Goal: Task Accomplishment & Management: Use online tool/utility

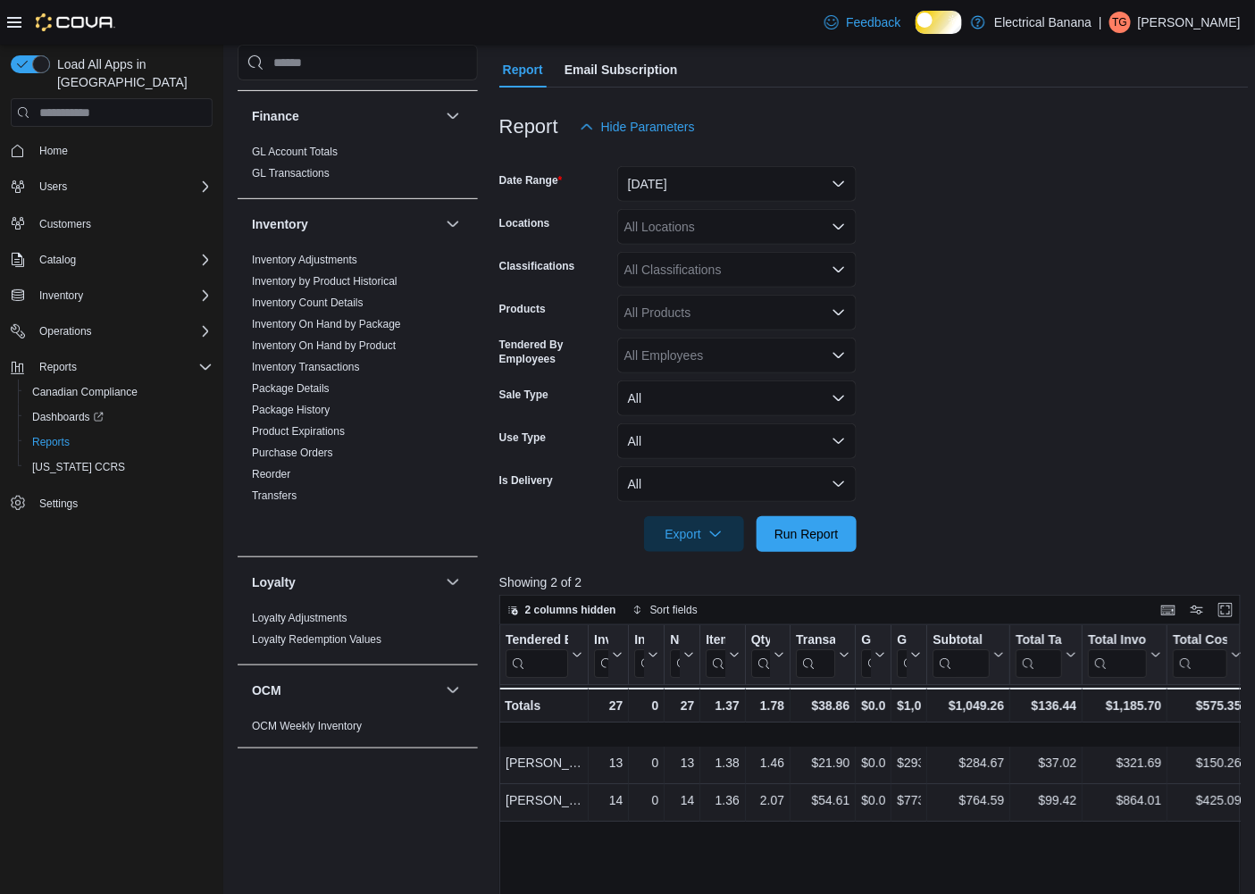
scroll to position [99, 0]
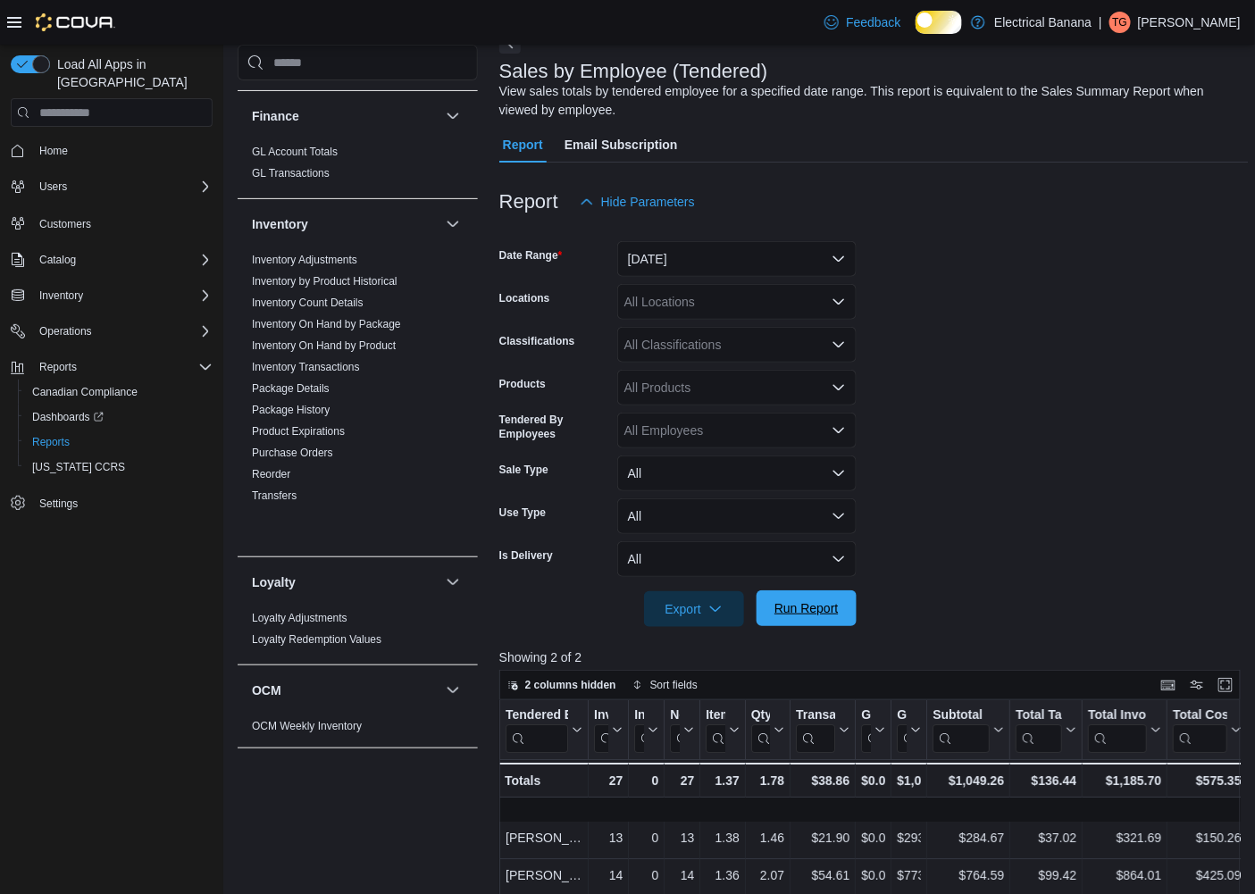
click at [811, 614] on span "Run Report" at bounding box center [806, 609] width 79 height 36
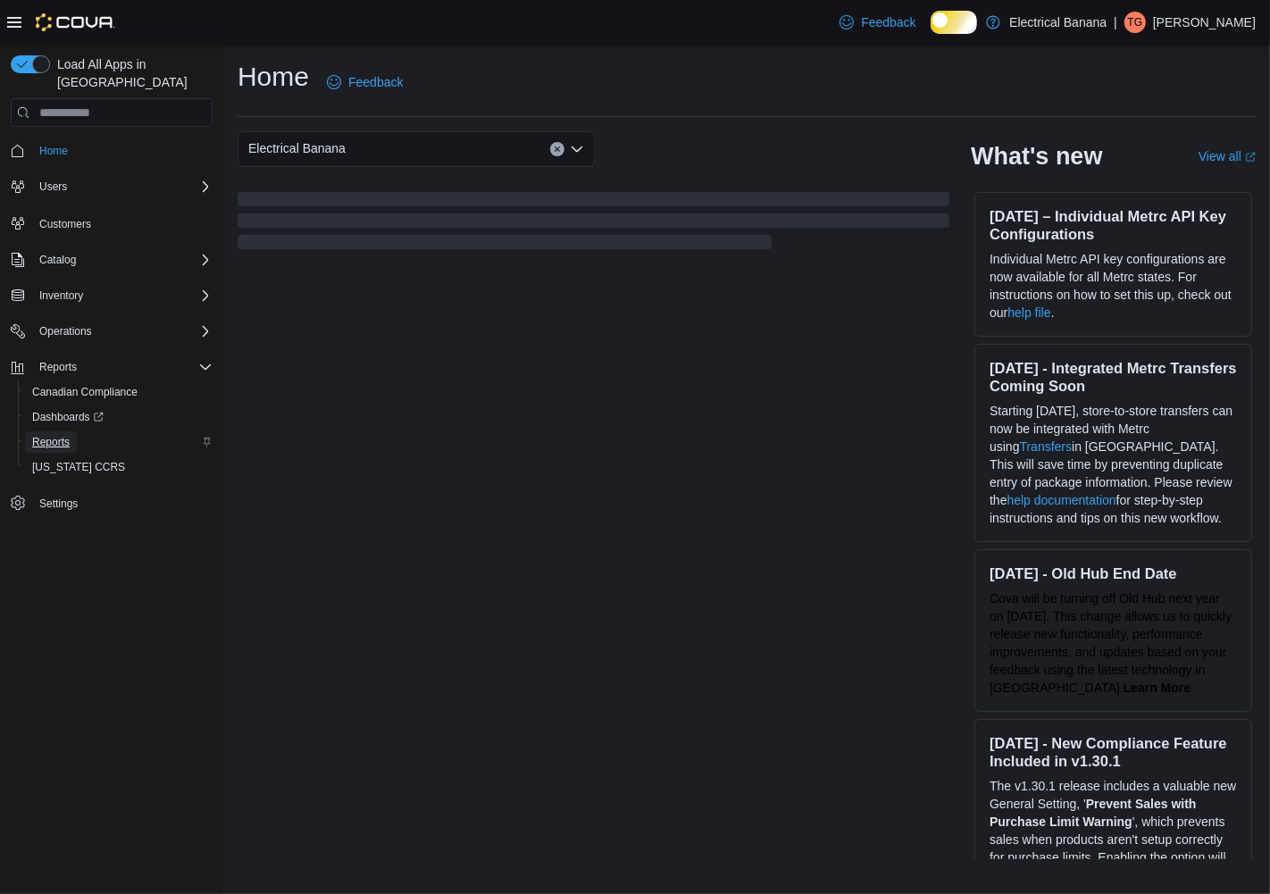
click at [49, 435] on span "Reports" at bounding box center [51, 442] width 38 height 14
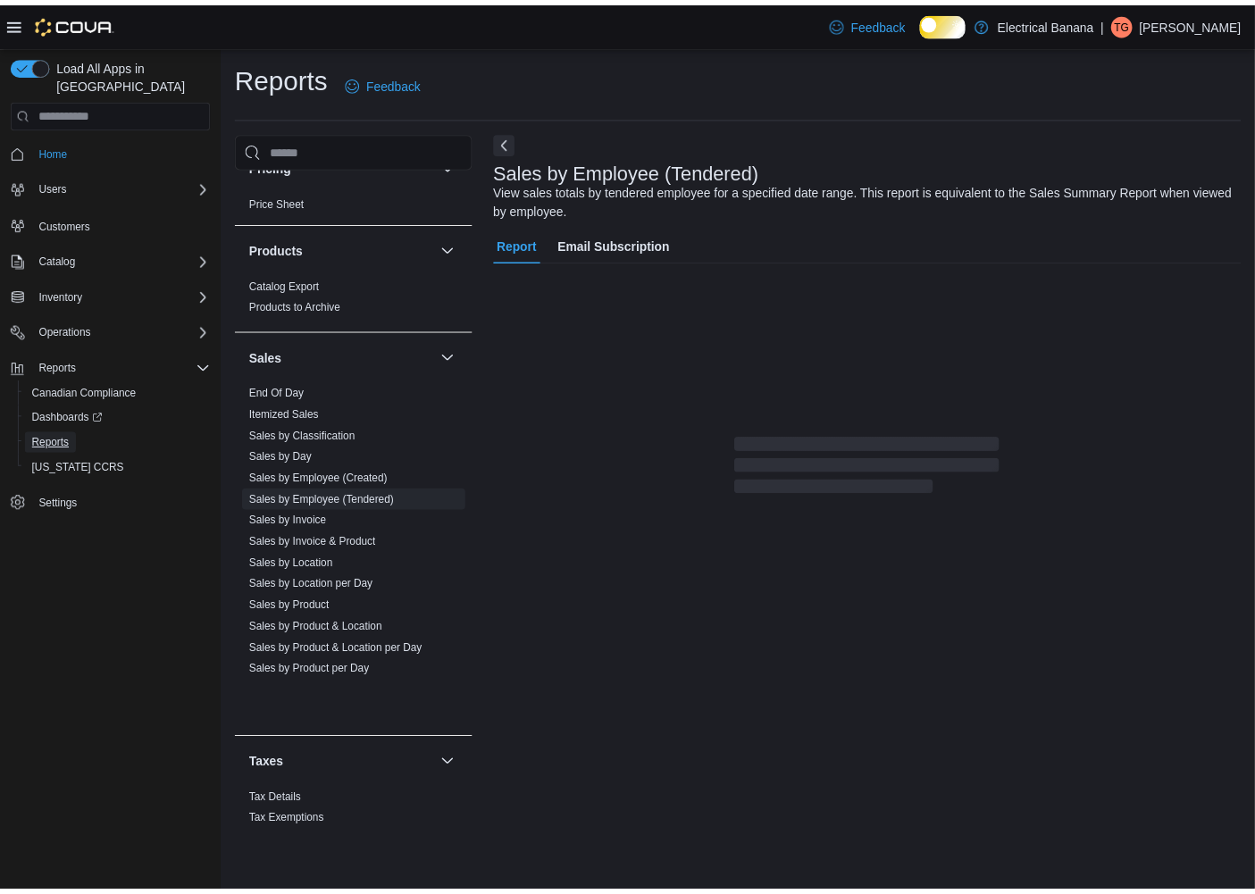
scroll to position [1153, 0]
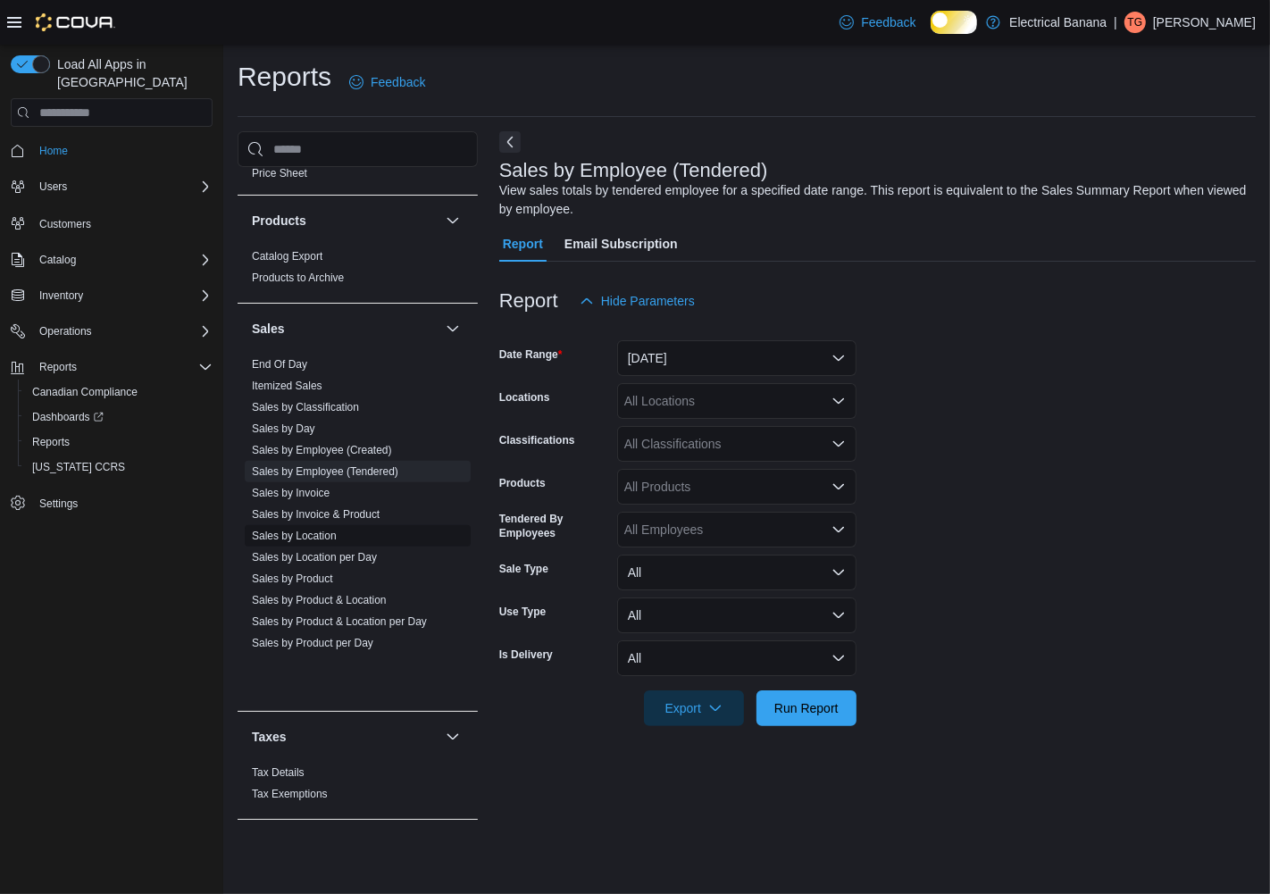
click at [326, 547] on span "Sales by Location" at bounding box center [358, 535] width 226 height 21
click at [326, 542] on link "Sales by Location" at bounding box center [294, 536] width 85 height 13
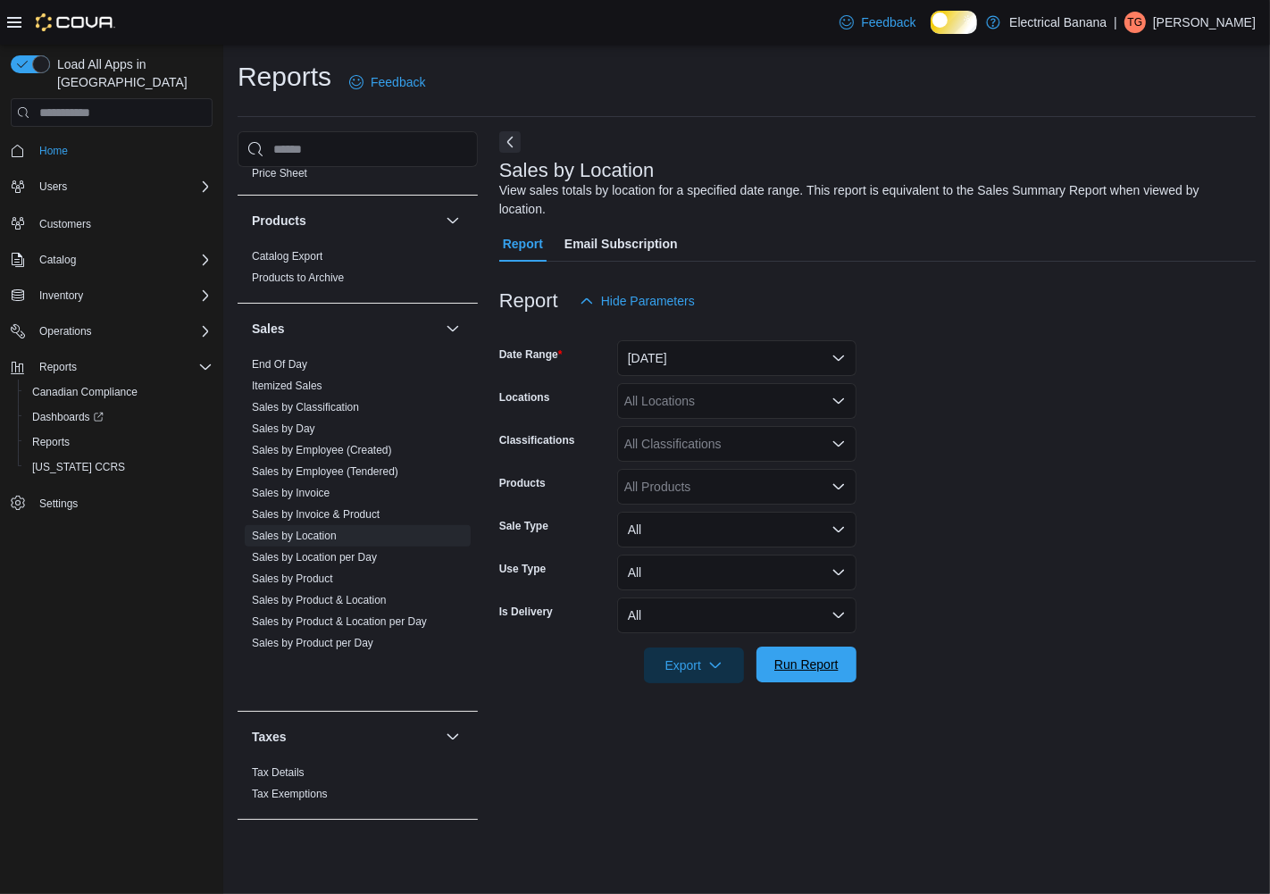
click at [815, 672] on span "Run Report" at bounding box center [807, 665] width 64 height 18
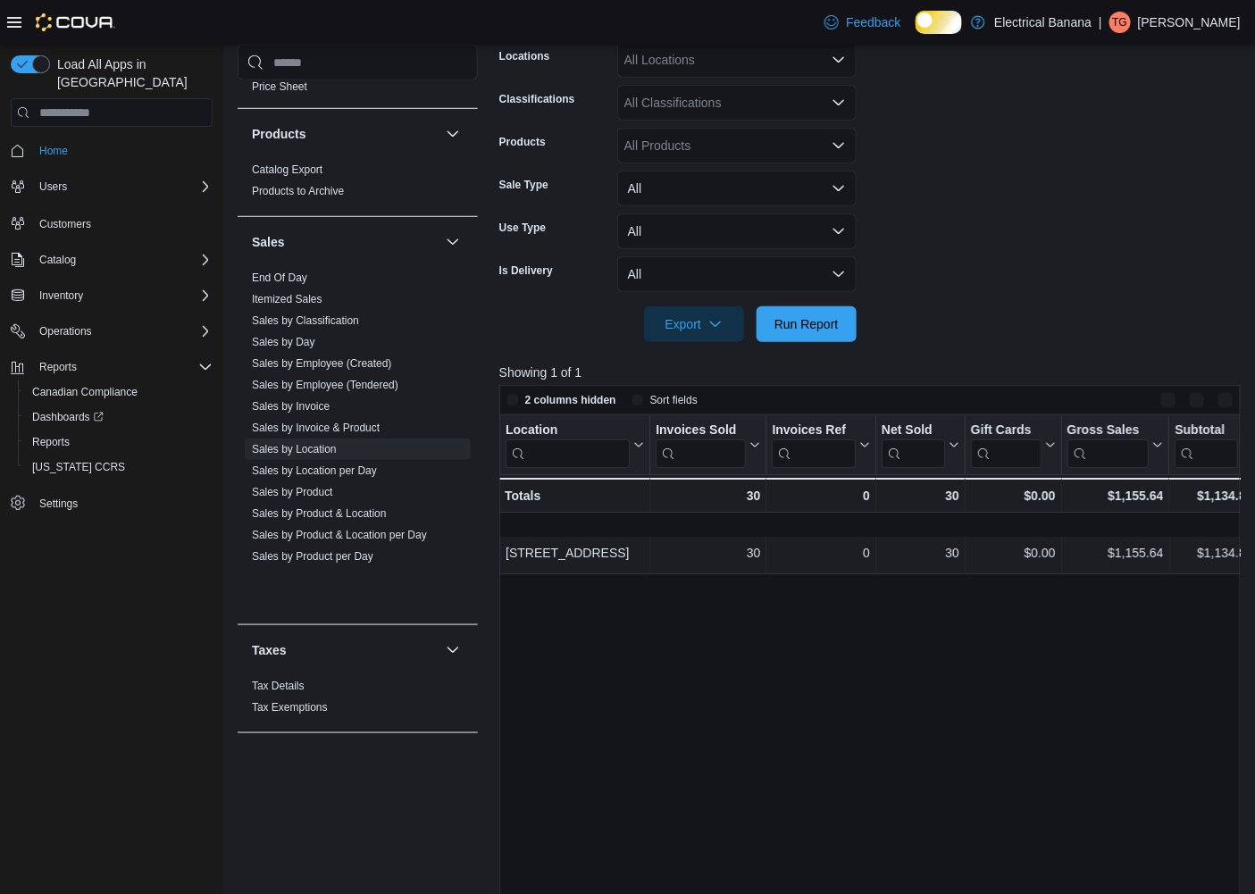
scroll to position [397, 0]
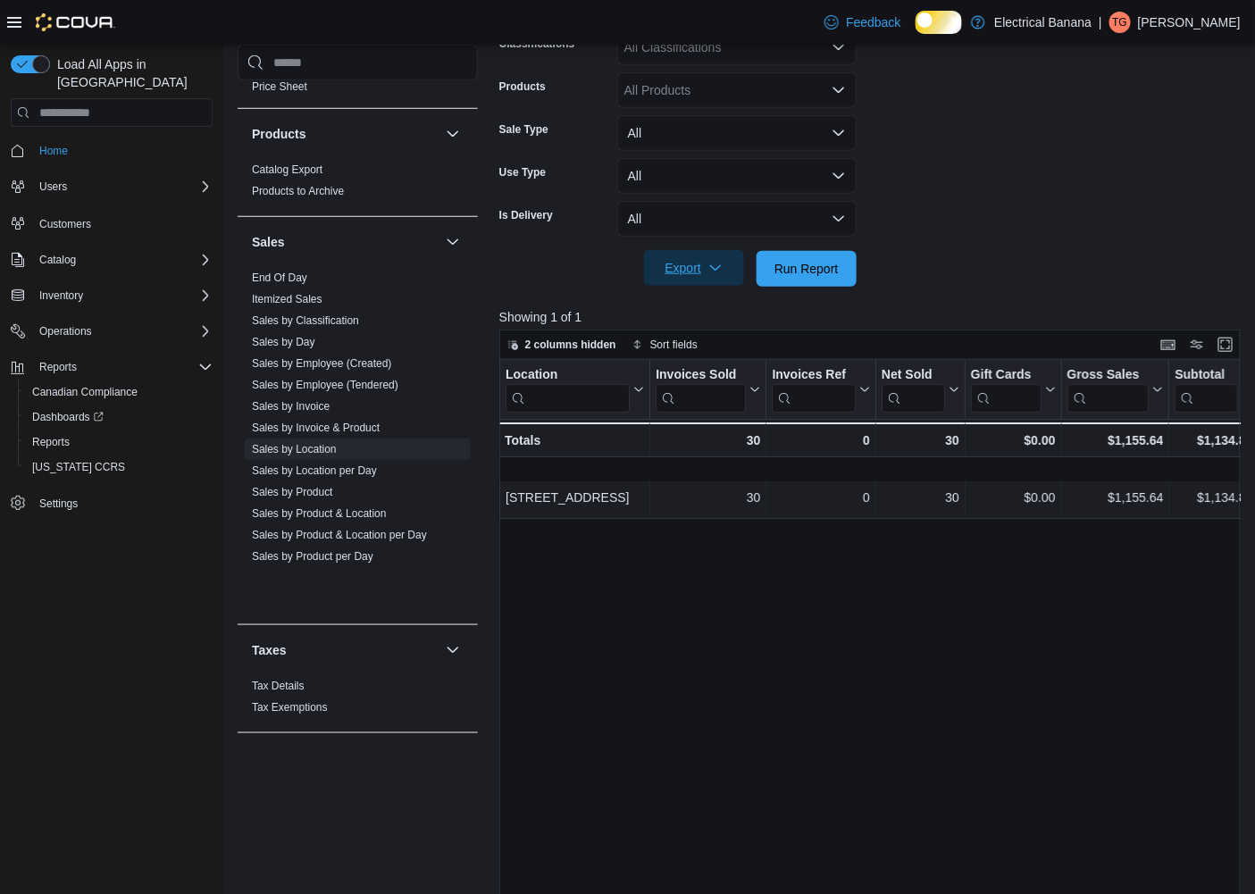
click at [691, 279] on span "Export" at bounding box center [694, 268] width 79 height 36
click at [691, 320] on span "Export to Excel" at bounding box center [684, 319] width 80 height 14
click at [758, 29] on div "Feedback Dark Mode Electrical Banana | TG [PERSON_NAME]" at bounding box center [627, 22] width 1255 height 45
click at [364, 392] on span "Sales by Employee (Tendered)" at bounding box center [325, 385] width 147 height 14
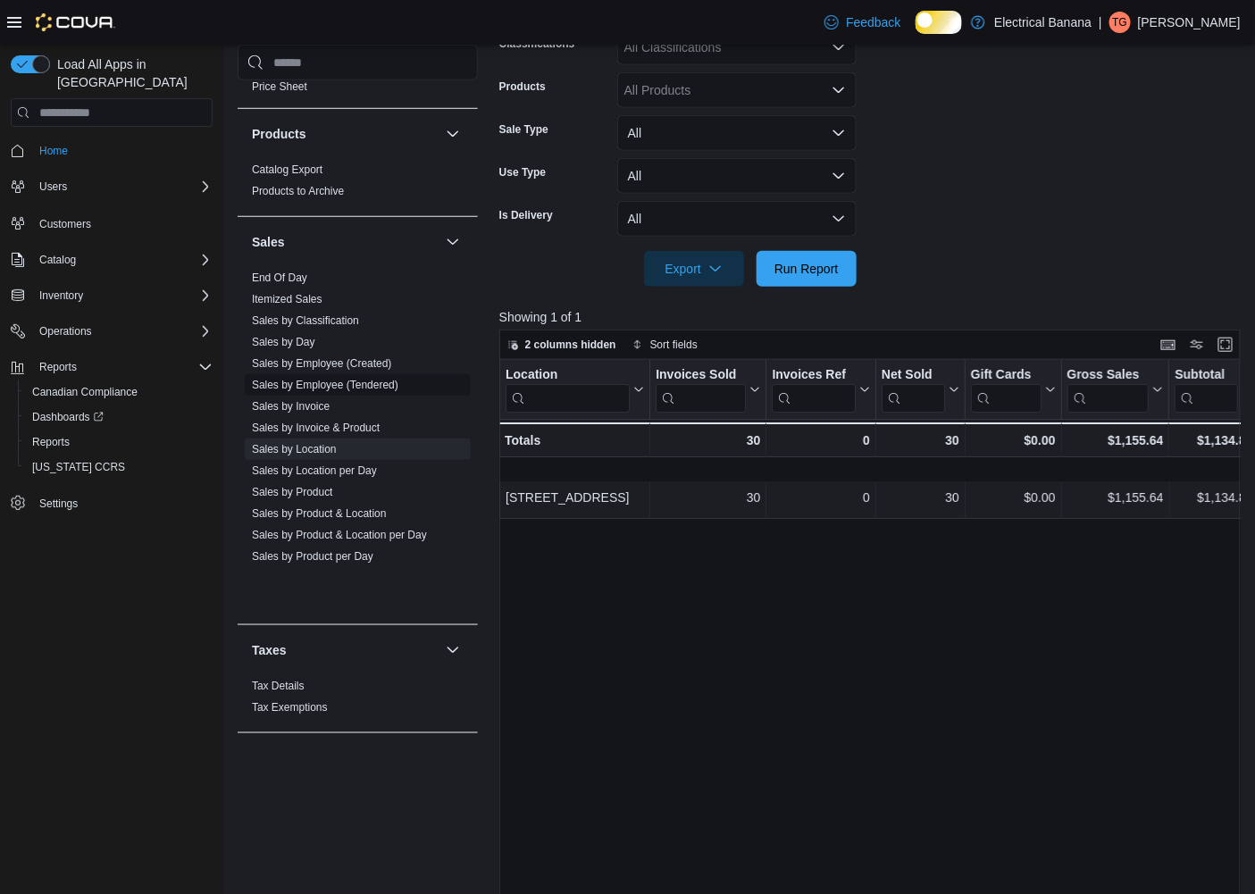
click at [364, 391] on link "Sales by Employee (Tendered)" at bounding box center [325, 385] width 147 height 13
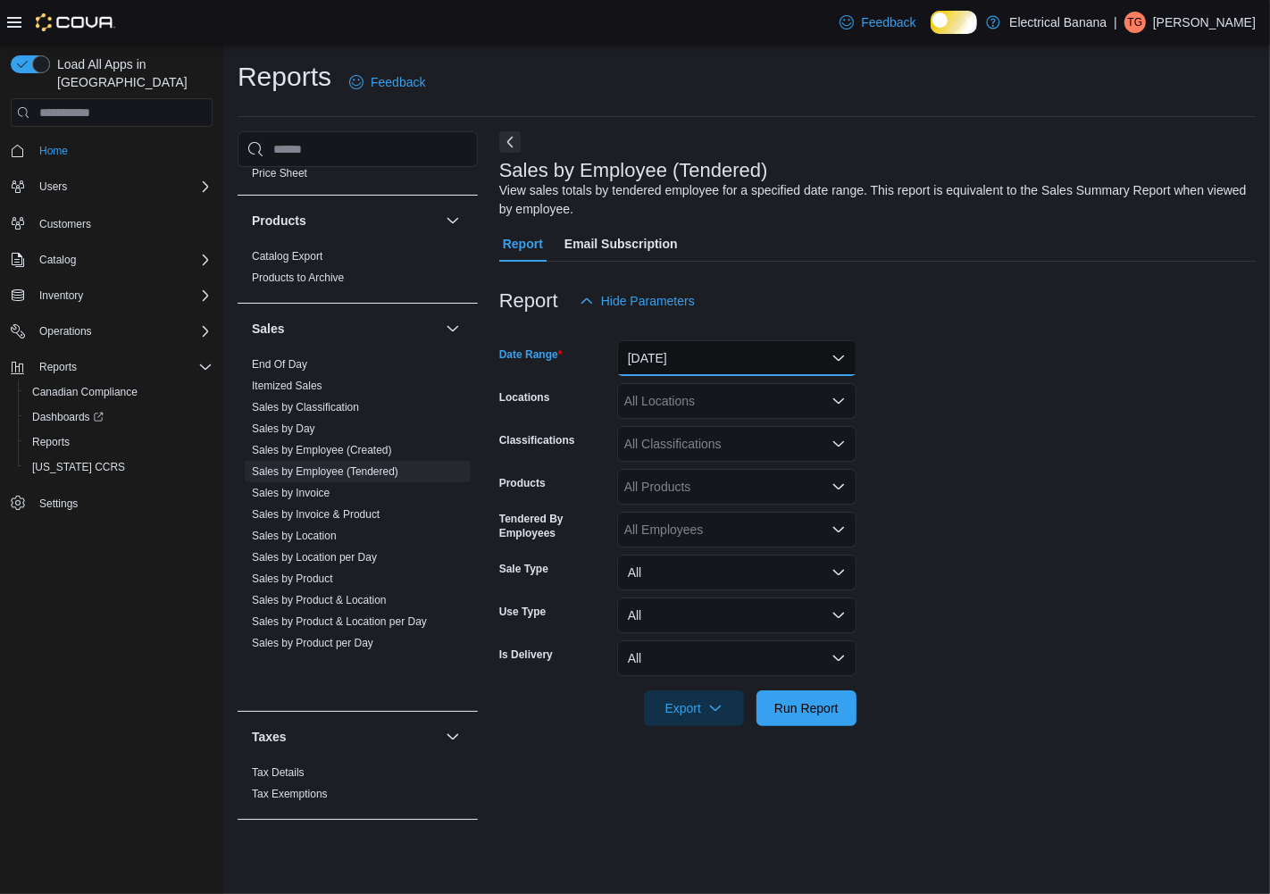
click at [725, 369] on button "[DATE]" at bounding box center [736, 358] width 239 height 36
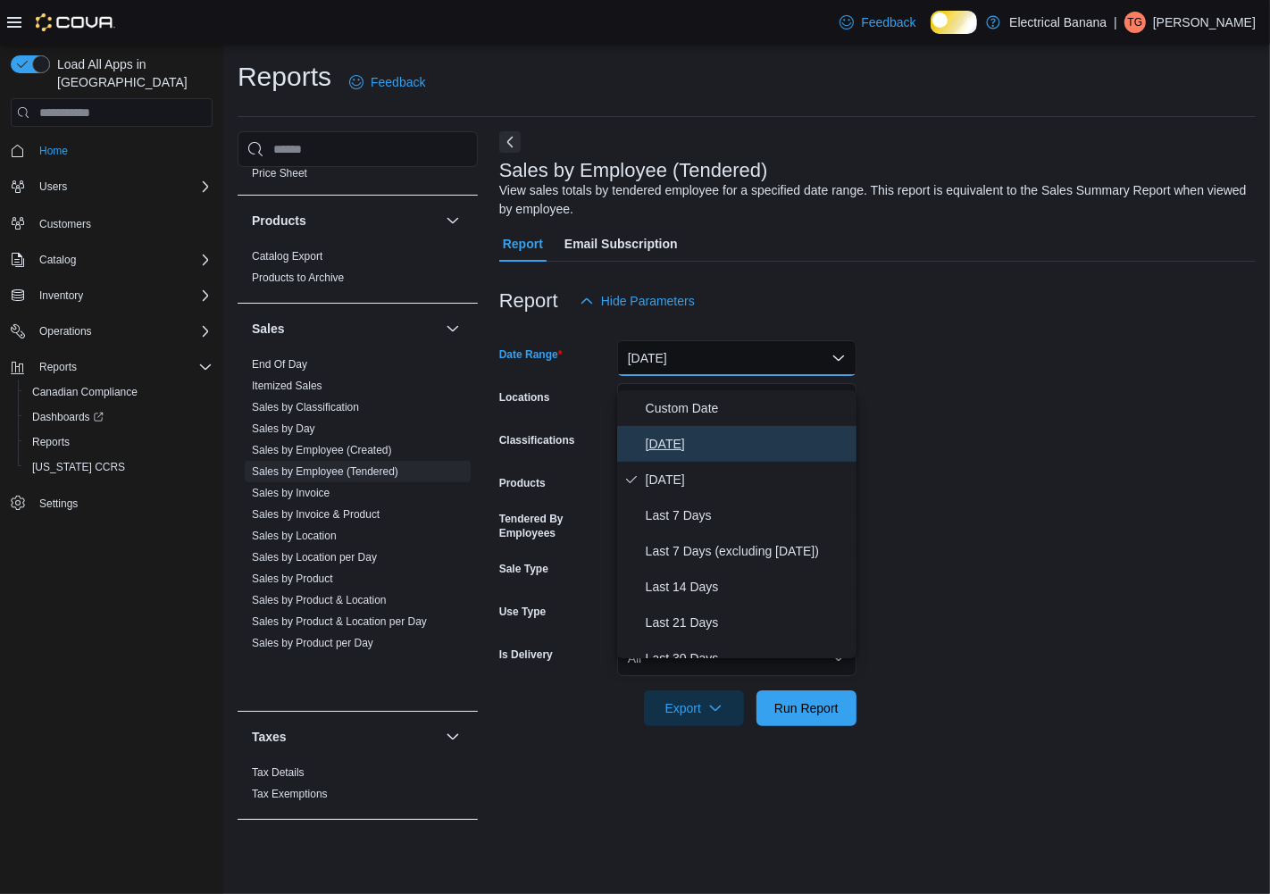
click at [674, 440] on span "[DATE]" at bounding box center [748, 443] width 204 height 21
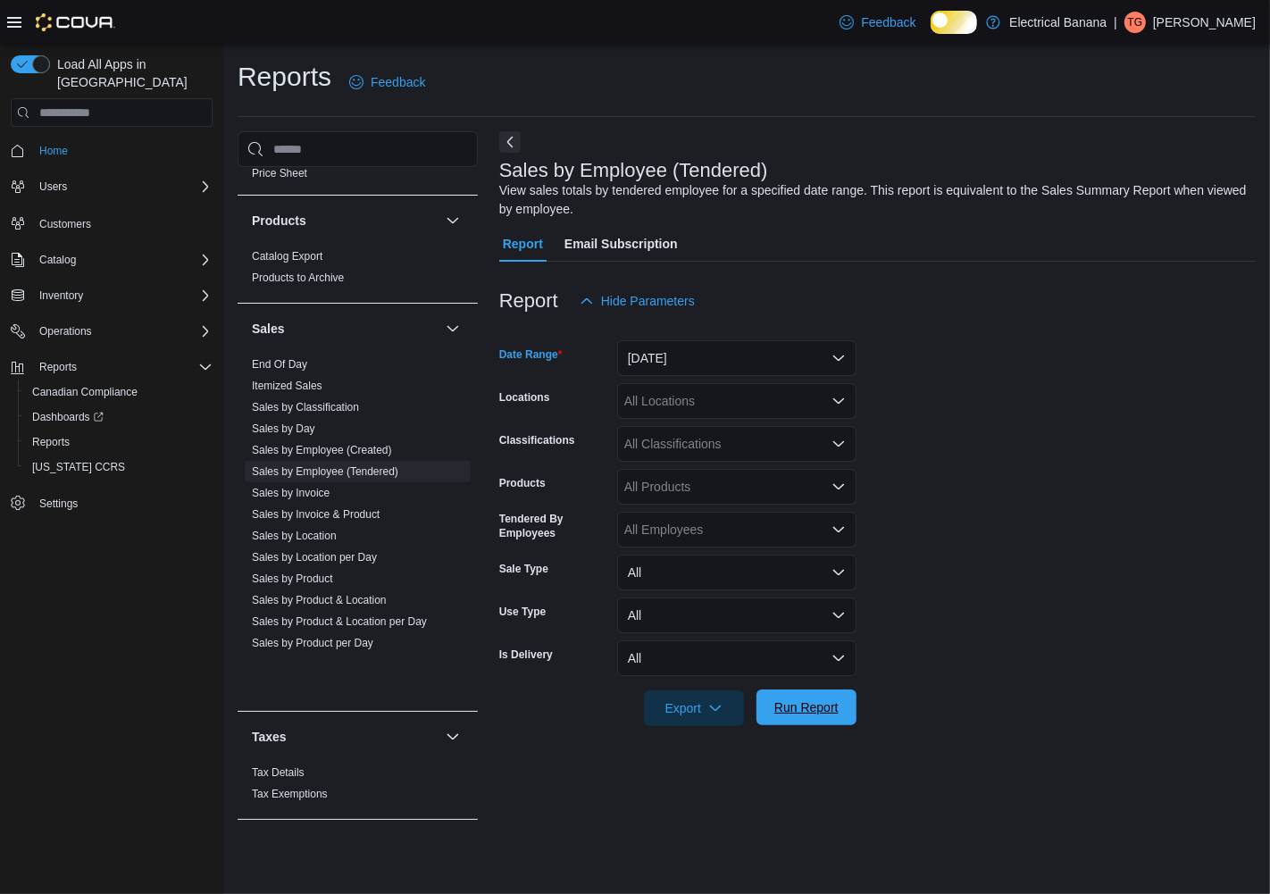
click at [815, 716] on span "Run Report" at bounding box center [807, 708] width 64 height 18
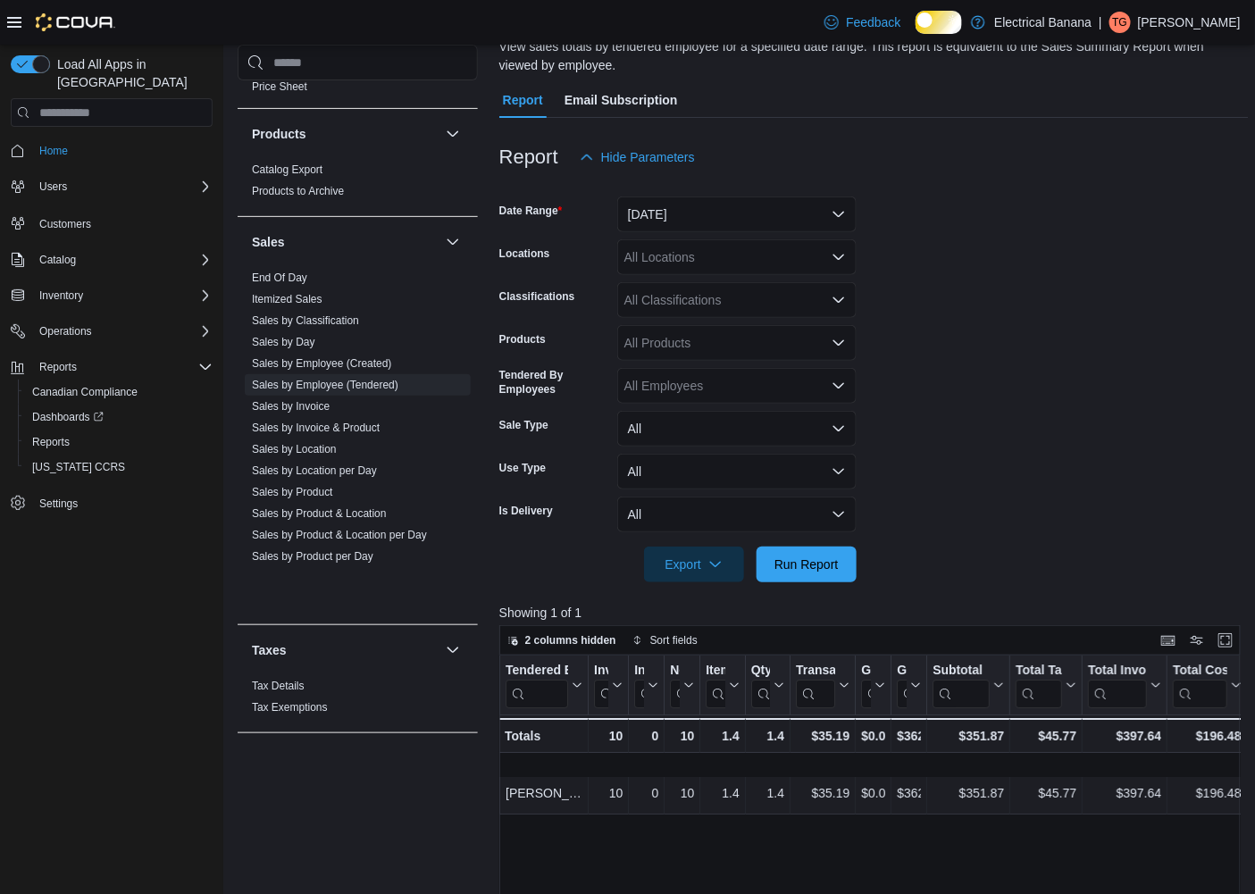
scroll to position [198, 0]
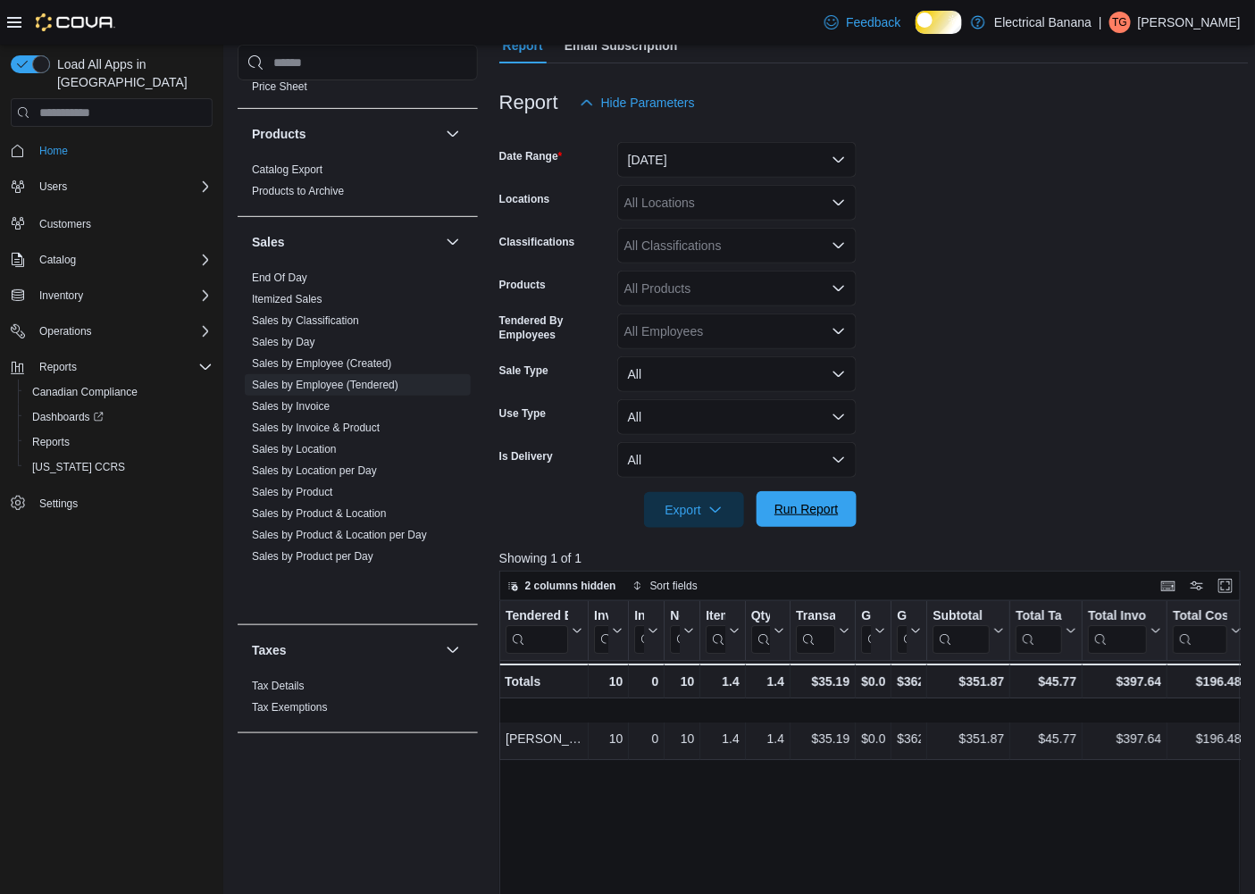
click at [808, 518] on span "Run Report" at bounding box center [807, 509] width 64 height 18
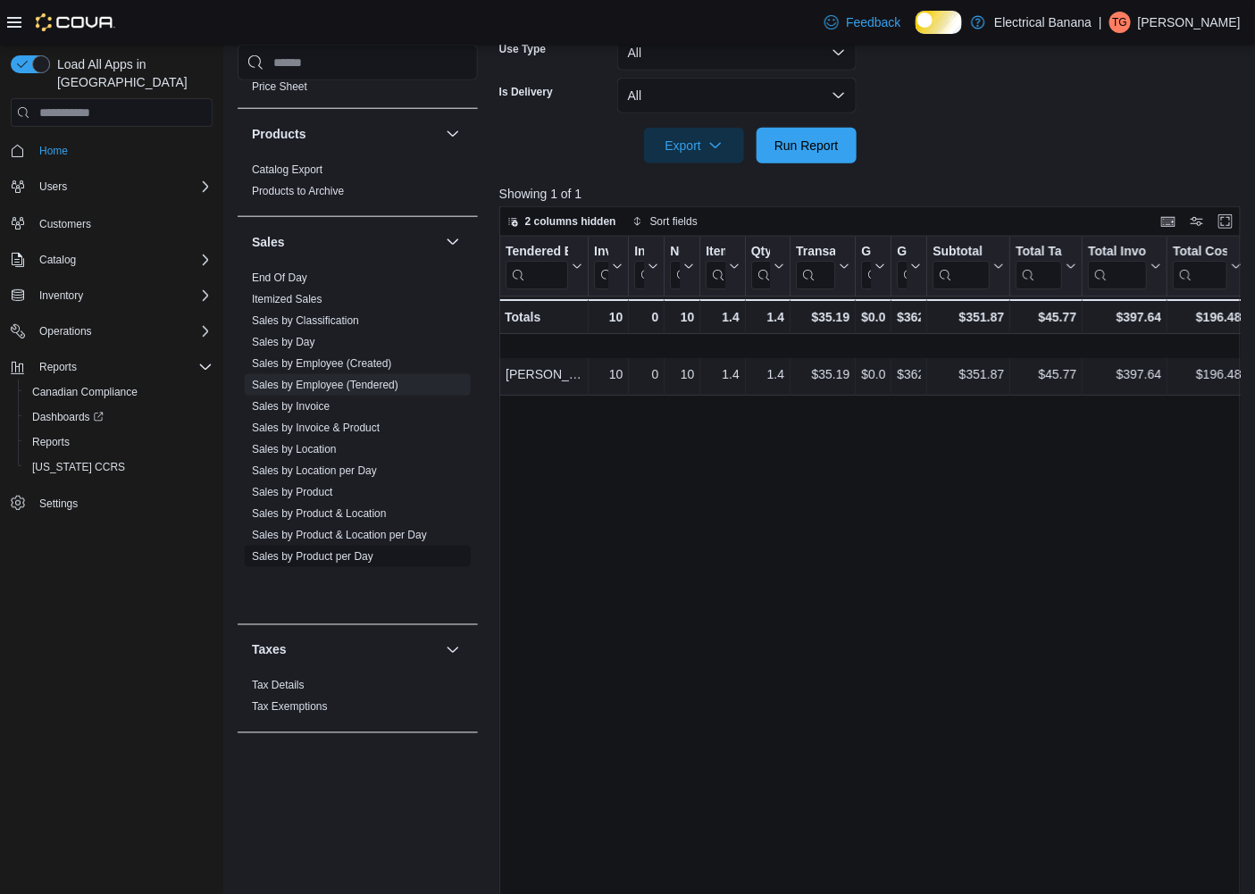
scroll to position [627, 0]
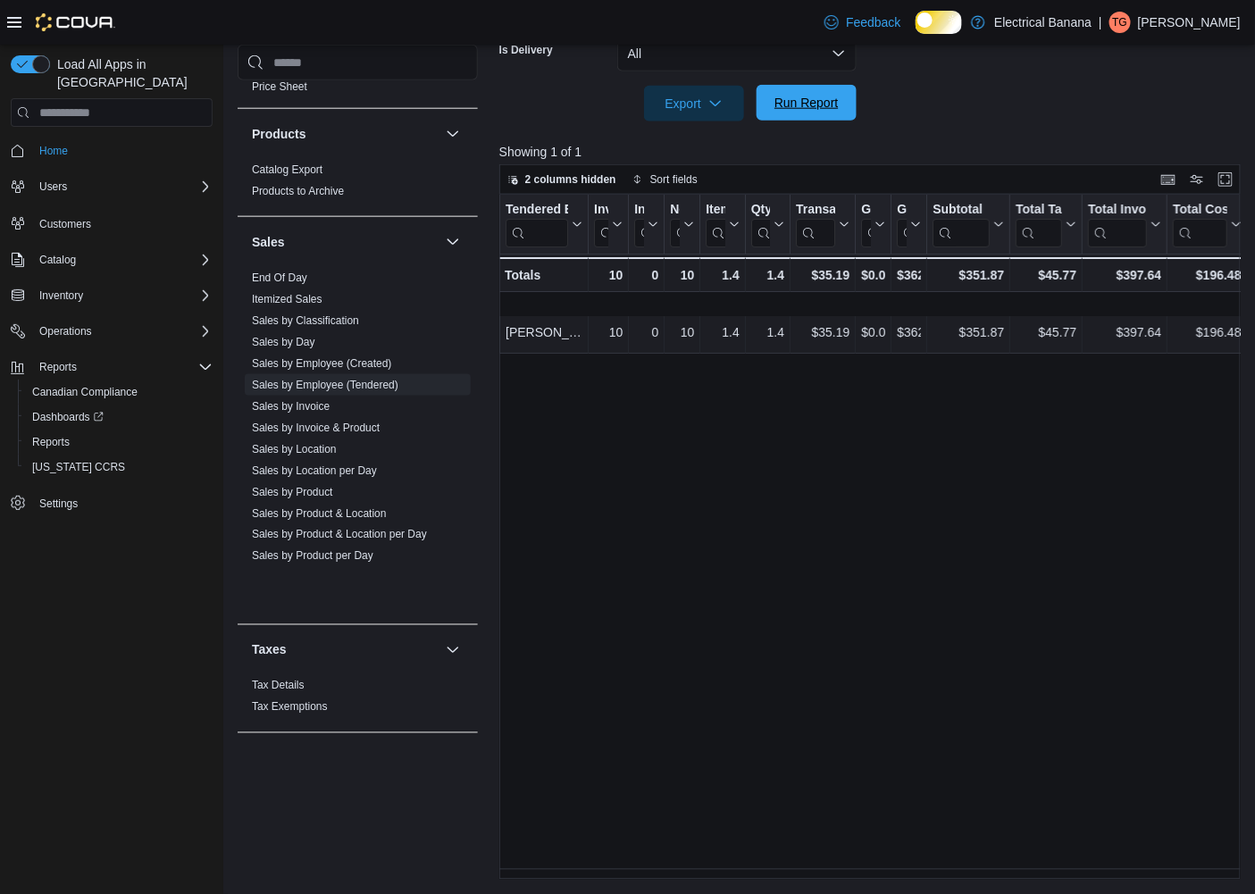
click at [790, 96] on span "Run Report" at bounding box center [807, 103] width 64 height 18
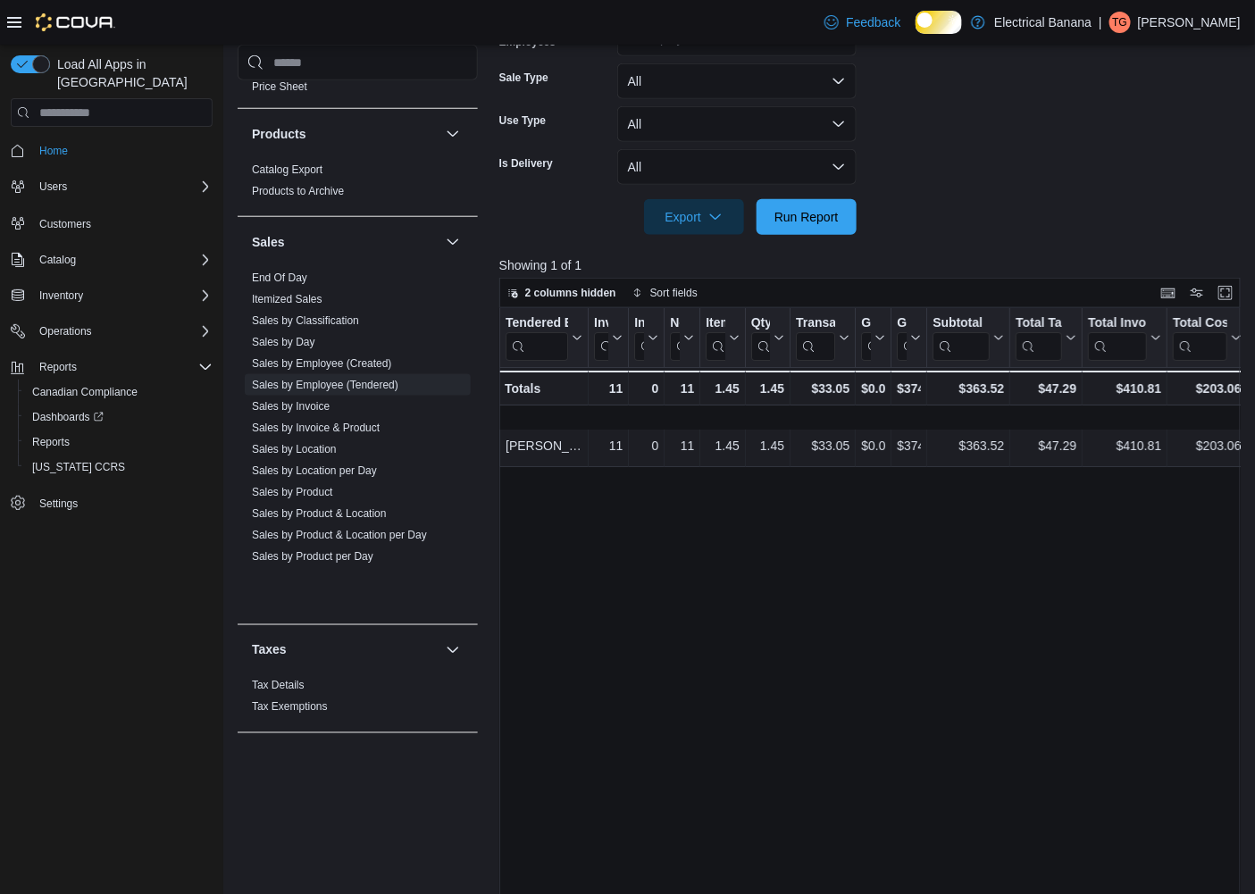
scroll to position [0, 0]
